Goal: Information Seeking & Learning: Learn about a topic

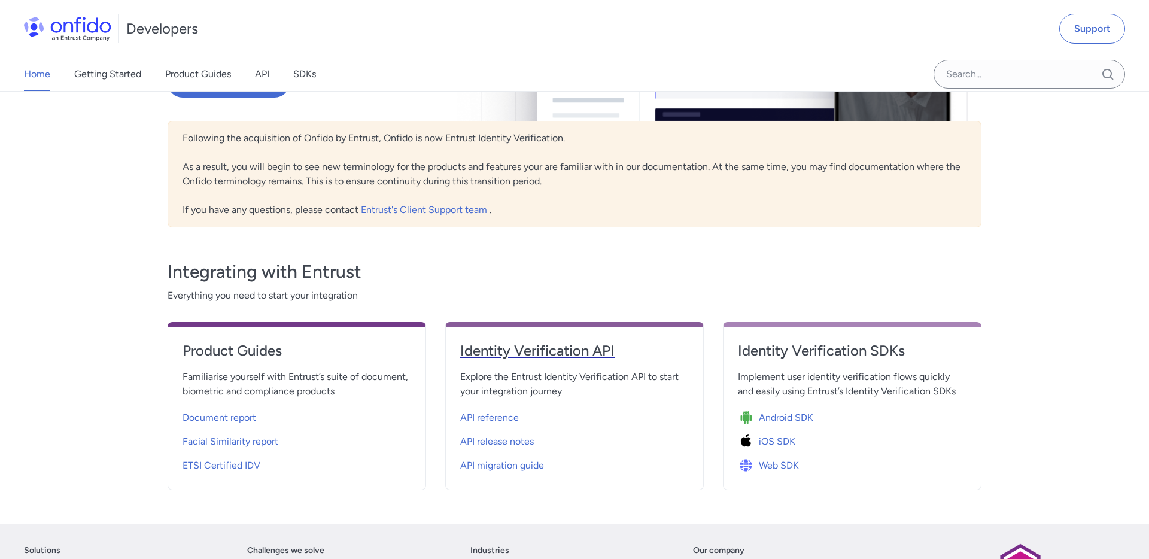
scroll to position [206, 0]
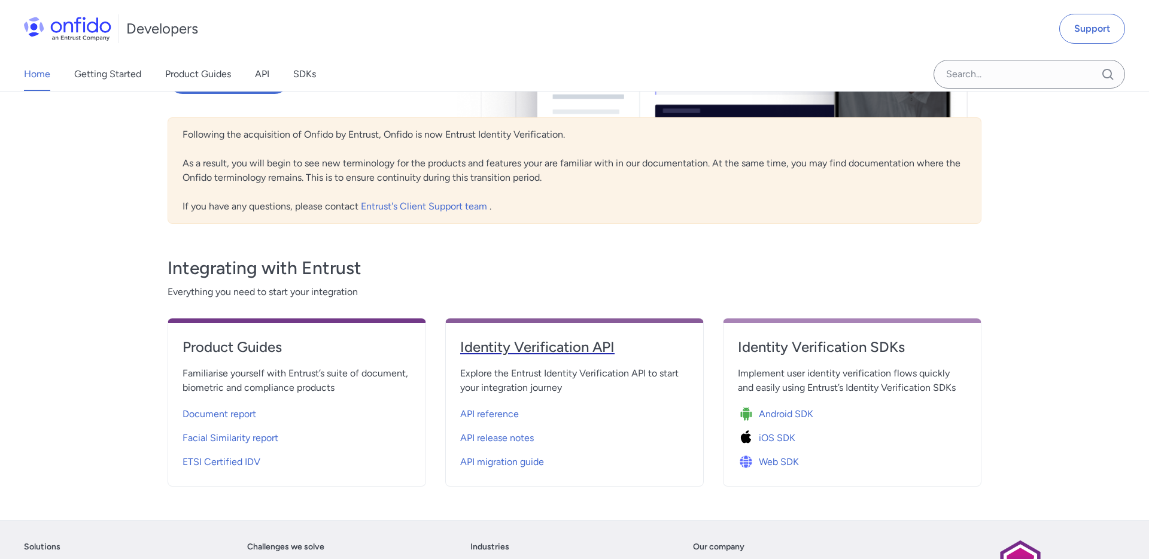
click at [518, 349] on h4 "Identity Verification API" at bounding box center [574, 346] width 229 height 19
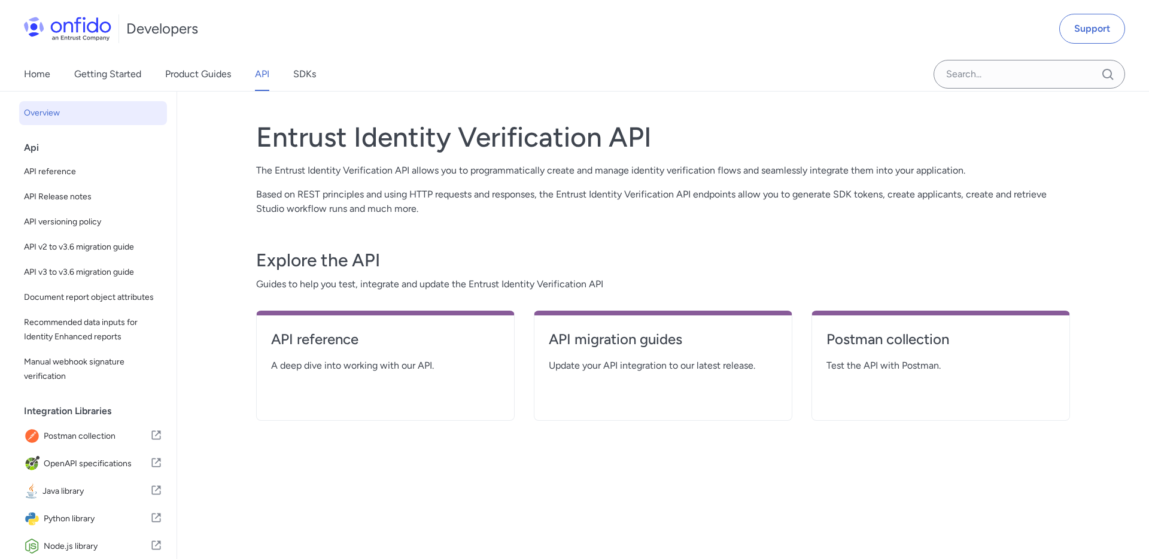
click at [286, 171] on p "The Entrust Identity Verification API allows you to programmatically create and…" at bounding box center [663, 170] width 814 height 14
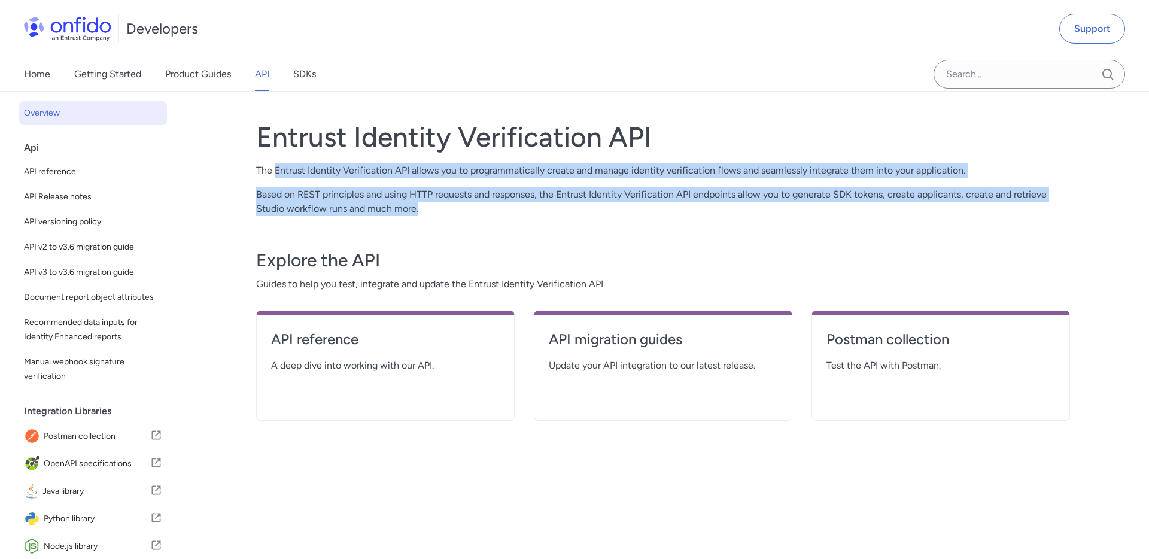
drag, startPoint x: 276, startPoint y: 168, endPoint x: 445, endPoint y: 202, distance: 172.0
click at [445, 202] on div "Entrust Identity Verification API The Entrust Identity Verification API allows …" at bounding box center [663, 168] width 814 height 96
copy div "Entrust Identity Verification API allows you to programmatically create and man…"
click at [315, 83] on link "SDKs" at bounding box center [304, 74] width 23 height 34
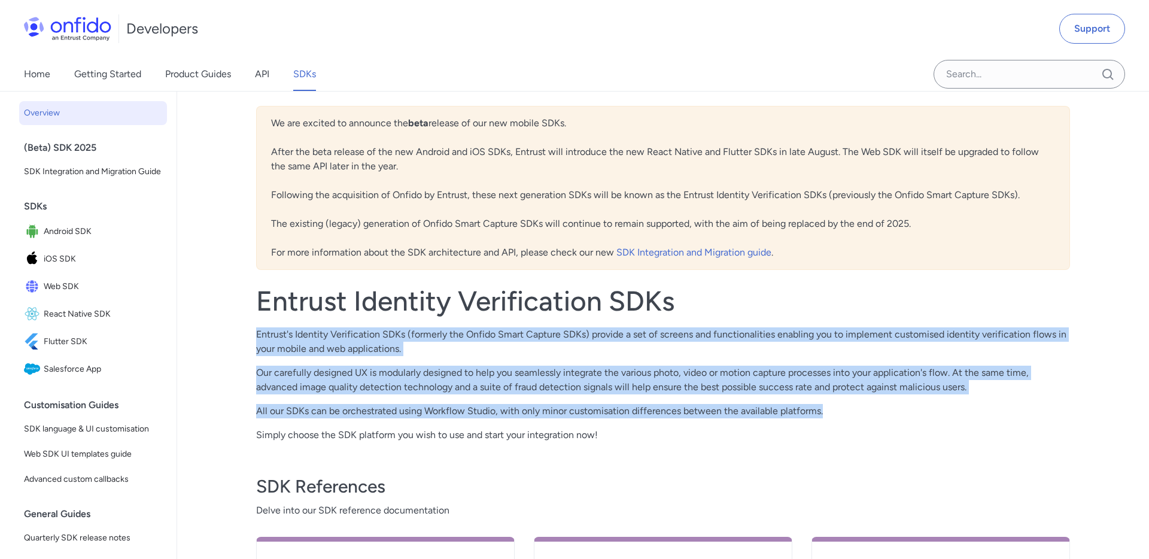
drag, startPoint x: 257, startPoint y: 335, endPoint x: 835, endPoint y: 415, distance: 582.9
click at [835, 415] on div "Entrust Identity Verification SDKs Entrust's Identity Verification SDKs (former…" at bounding box center [663, 363] width 814 height 158
copy div "Entrust's Identity Verification SDKs (formerly the Onfido Smart Capture SDKs) p…"
